Goal: Browse casually

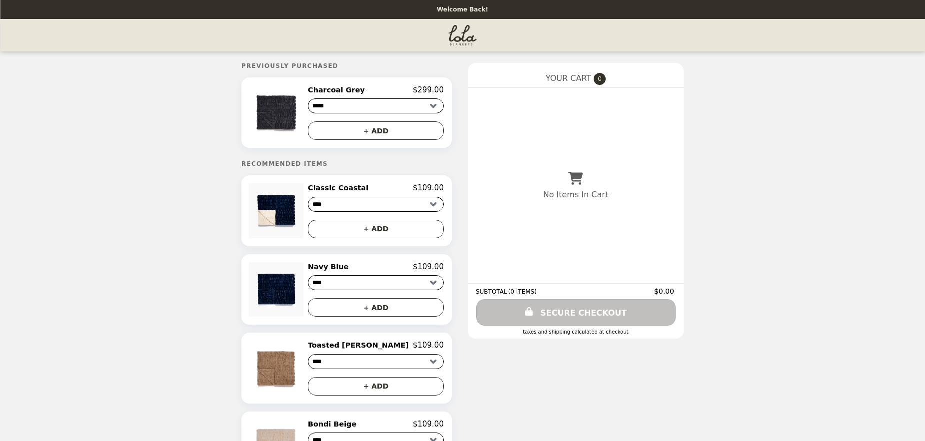
select select "****"
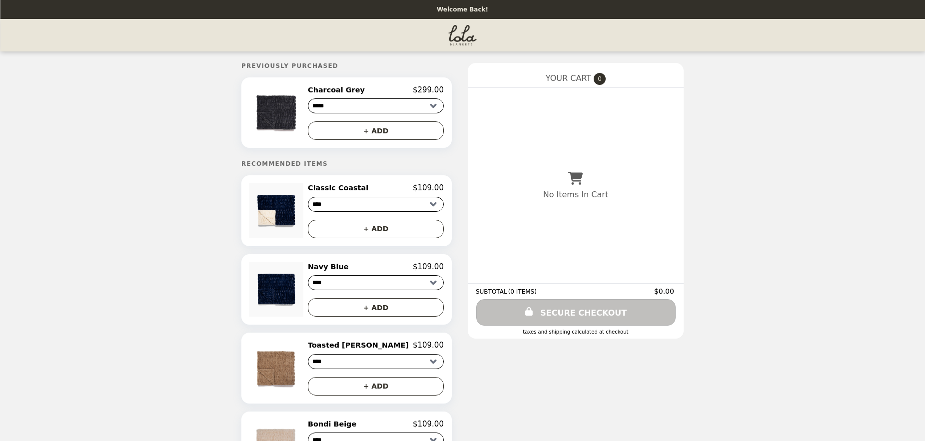
select select "****"
select select "******"
click at [306, 218] on img at bounding box center [277, 210] width 57 height 54
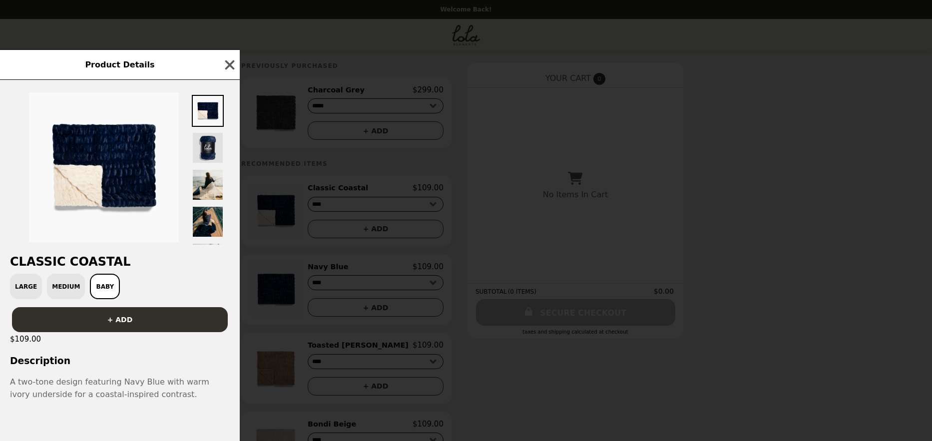
click at [206, 142] on img at bounding box center [208, 148] width 32 height 32
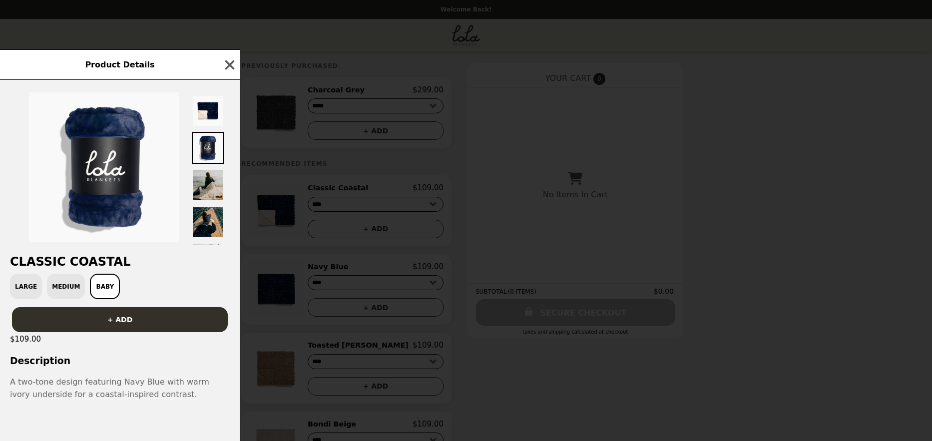
click at [206, 185] on img at bounding box center [208, 185] width 32 height 32
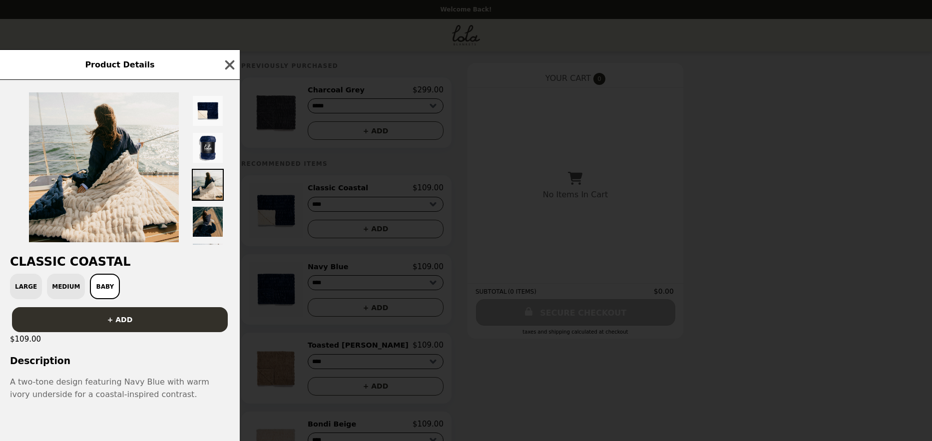
click at [209, 222] on img at bounding box center [208, 222] width 32 height 32
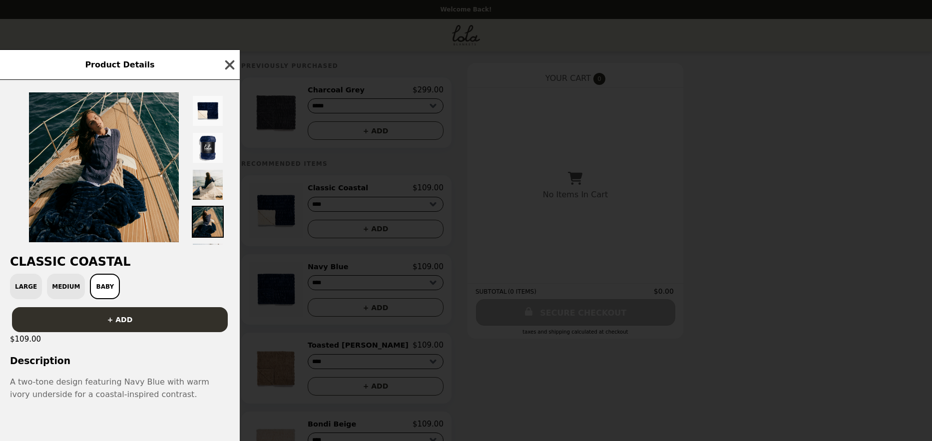
click at [232, 58] on icon "button" at bounding box center [229, 64] width 15 height 15
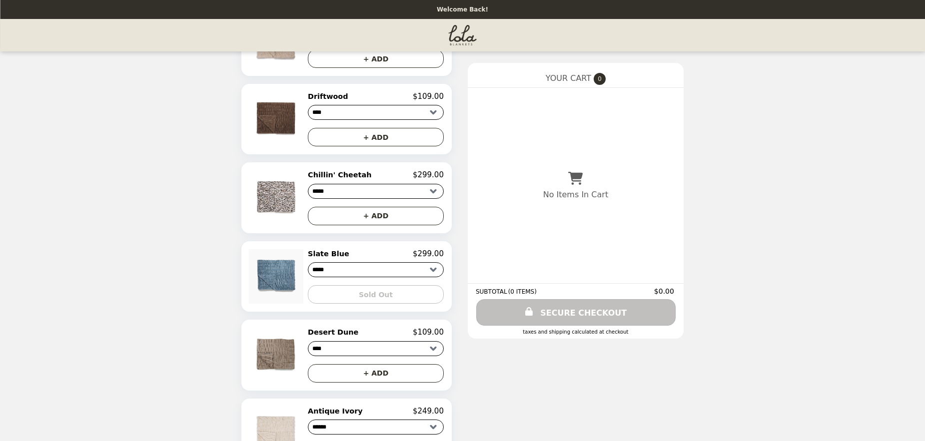
scroll to position [415, 0]
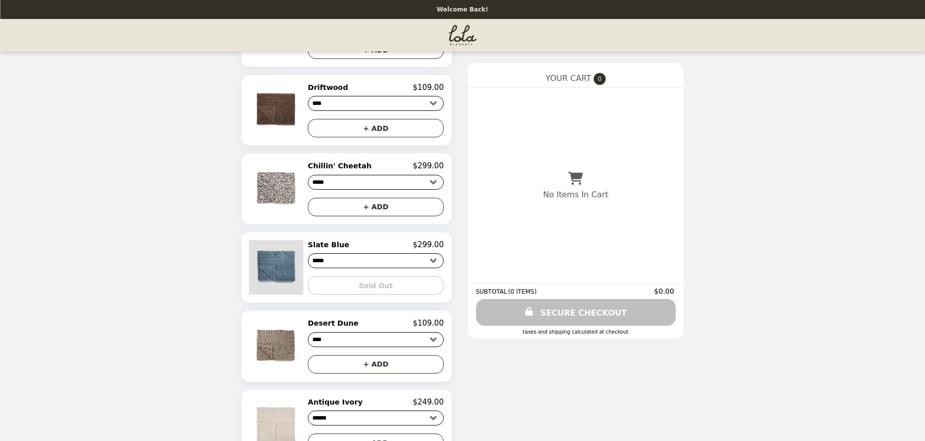
click at [300, 274] on img at bounding box center [277, 267] width 57 height 54
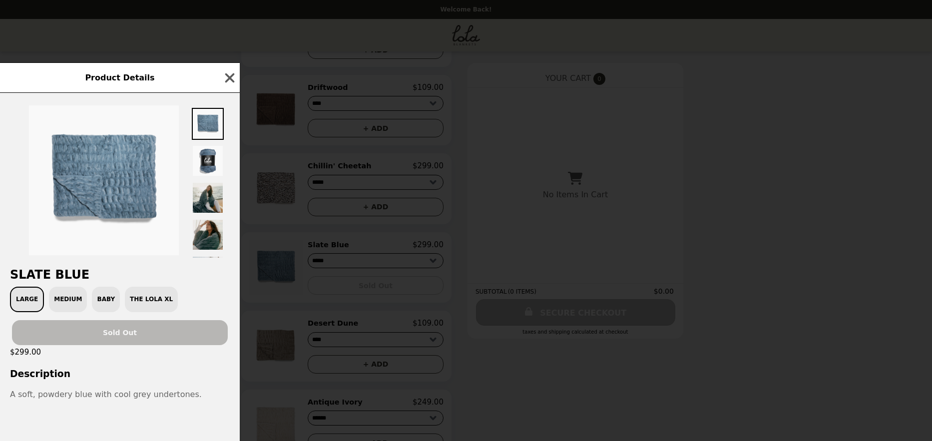
click at [65, 296] on div "Large Medium Baby The Lola XL" at bounding box center [120, 299] width 228 height 25
click at [63, 305] on div "Large Medium Baby The Lola XL" at bounding box center [120, 299] width 228 height 25
click at [67, 301] on div "Large Medium Baby The Lola XL" at bounding box center [120, 299] width 228 height 25
click at [63, 302] on div "Large Medium Baby The Lola XL" at bounding box center [120, 299] width 228 height 25
click at [101, 301] on div "Large Medium Baby The Lola XL" at bounding box center [120, 299] width 228 height 25
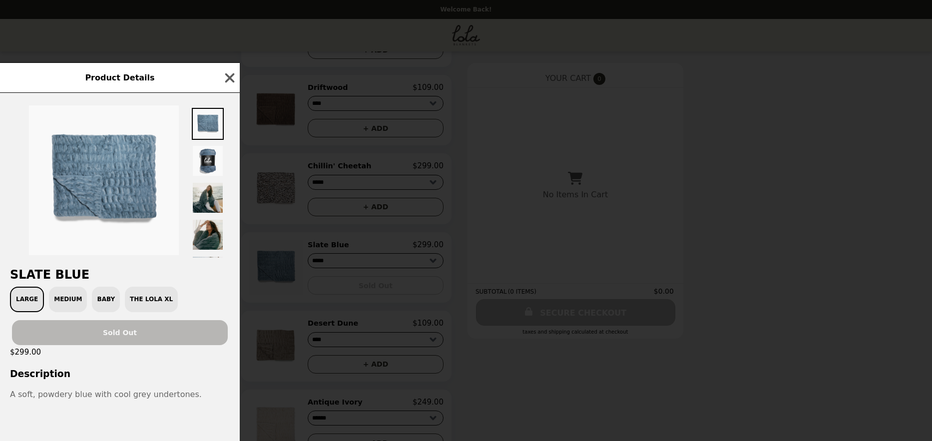
click at [139, 301] on div "Large Medium Baby The Lola XL" at bounding box center [120, 299] width 228 height 25
click at [232, 74] on icon "button" at bounding box center [229, 77] width 9 height 9
